Goal: Manage account settings

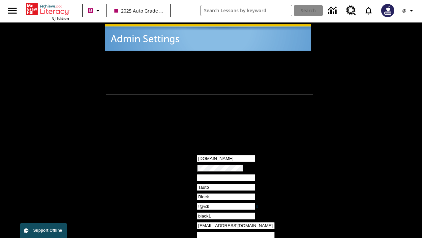
type input "!@#$"
click at [409, 11] on icon "Profile/Settings" at bounding box center [412, 11] width 8 height 8
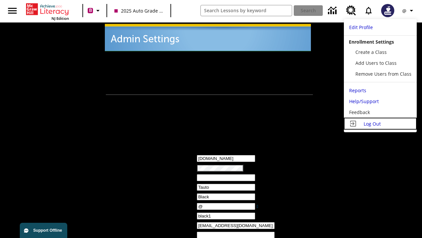
click at [381, 123] on span "Log Out" at bounding box center [372, 123] width 17 height 6
